Goal: Task Accomplishment & Management: Manage account settings

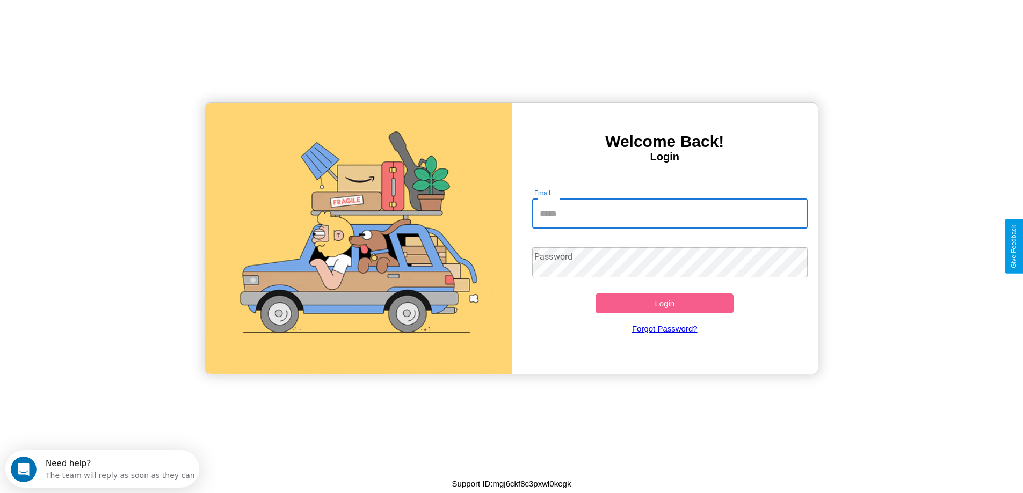
click at [669, 214] on input "Email" at bounding box center [669, 214] width 275 height 30
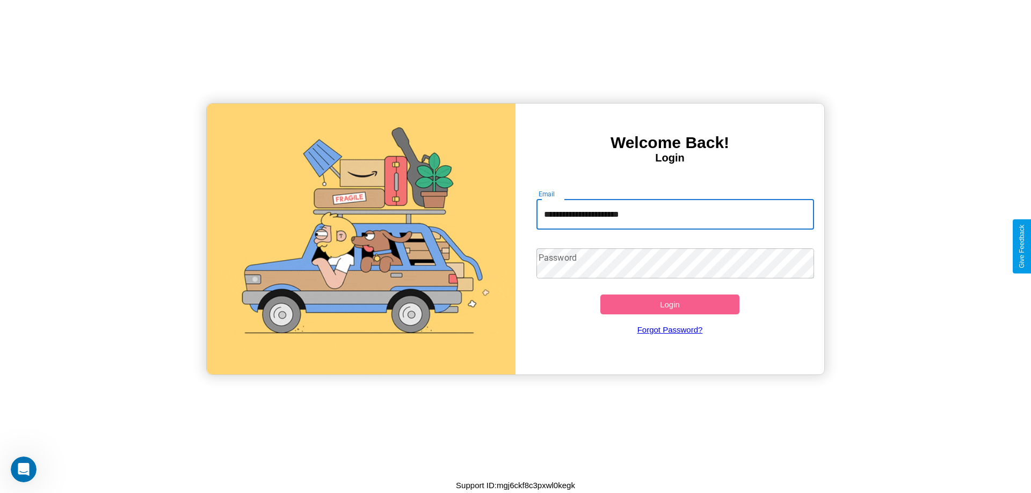
type input "**********"
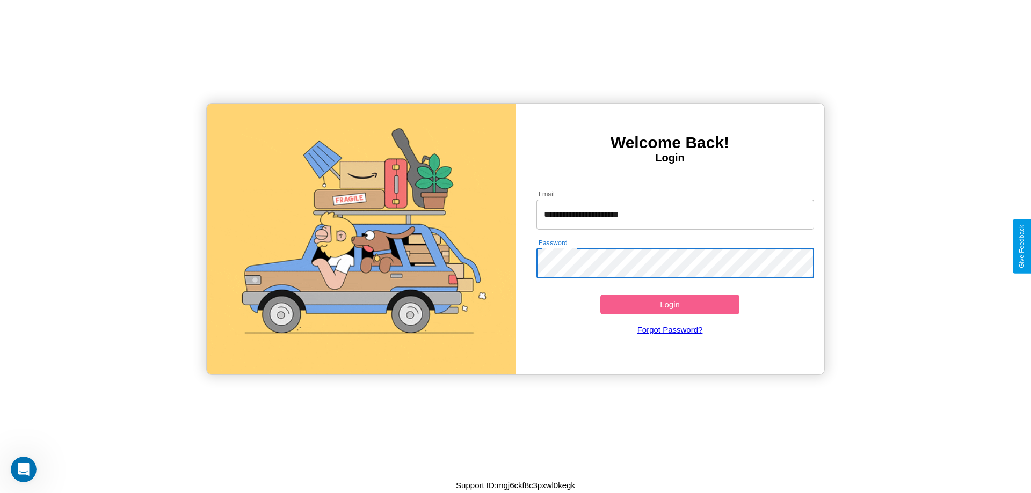
click at [669, 304] on button "Login" at bounding box center [669, 305] width 139 height 20
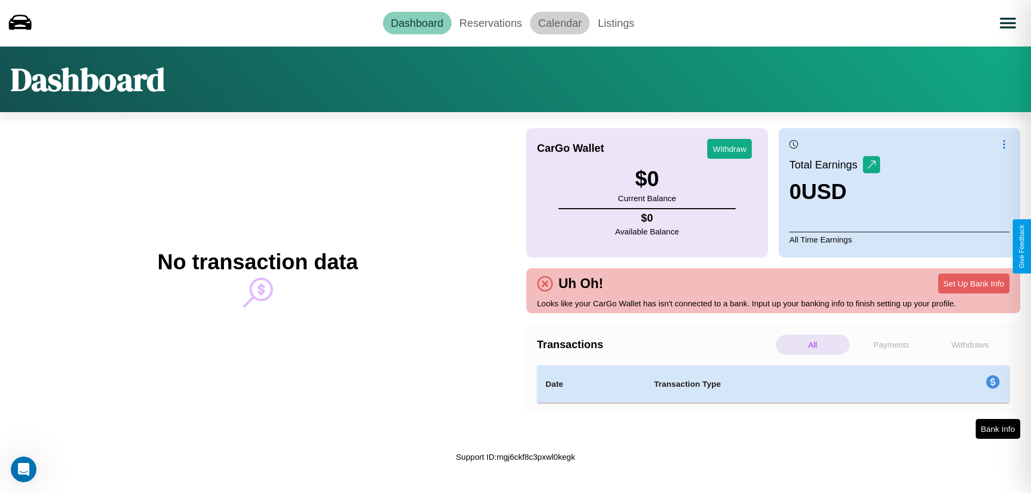
click at [559, 23] on link "Calendar" at bounding box center [560, 23] width 60 height 23
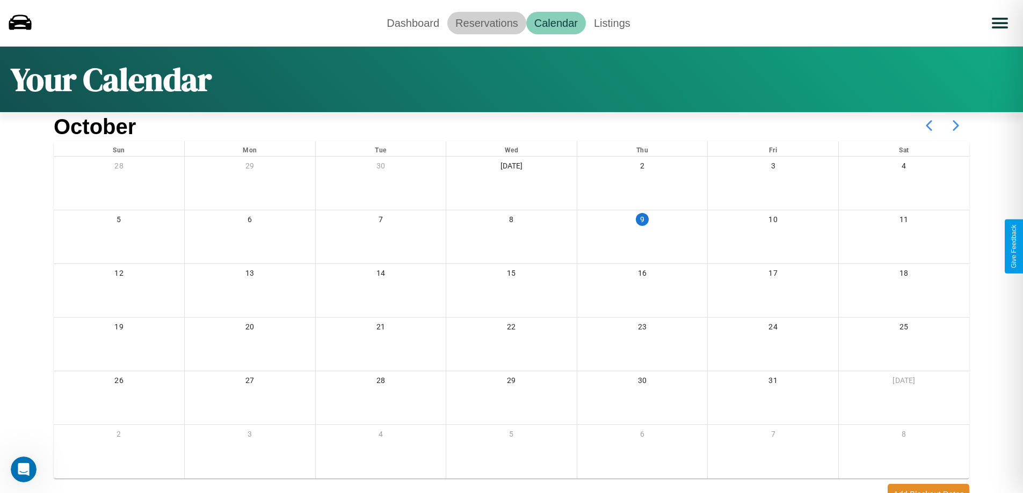
click at [486, 23] on link "Reservations" at bounding box center [486, 23] width 79 height 23
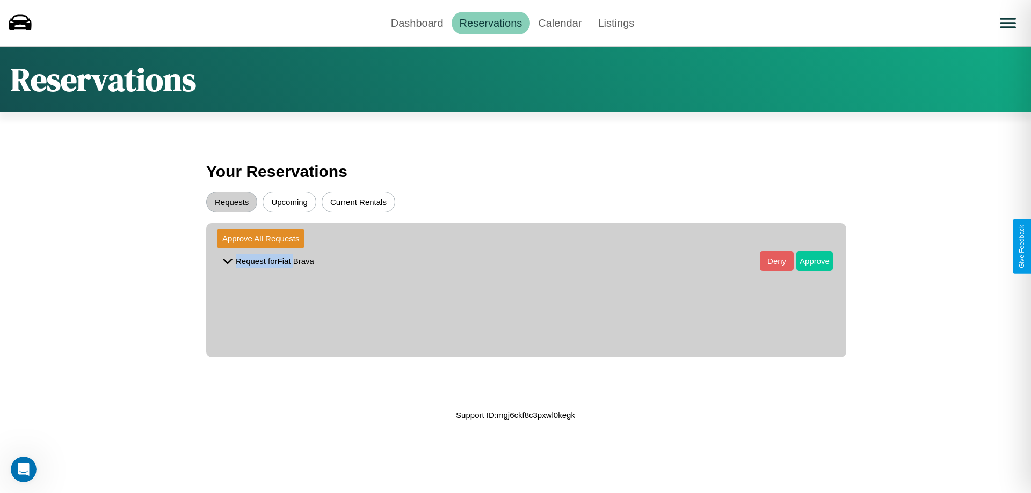
click at [806, 261] on button "Approve" at bounding box center [814, 261] width 37 height 20
